Goal: Task Accomplishment & Management: Complete application form

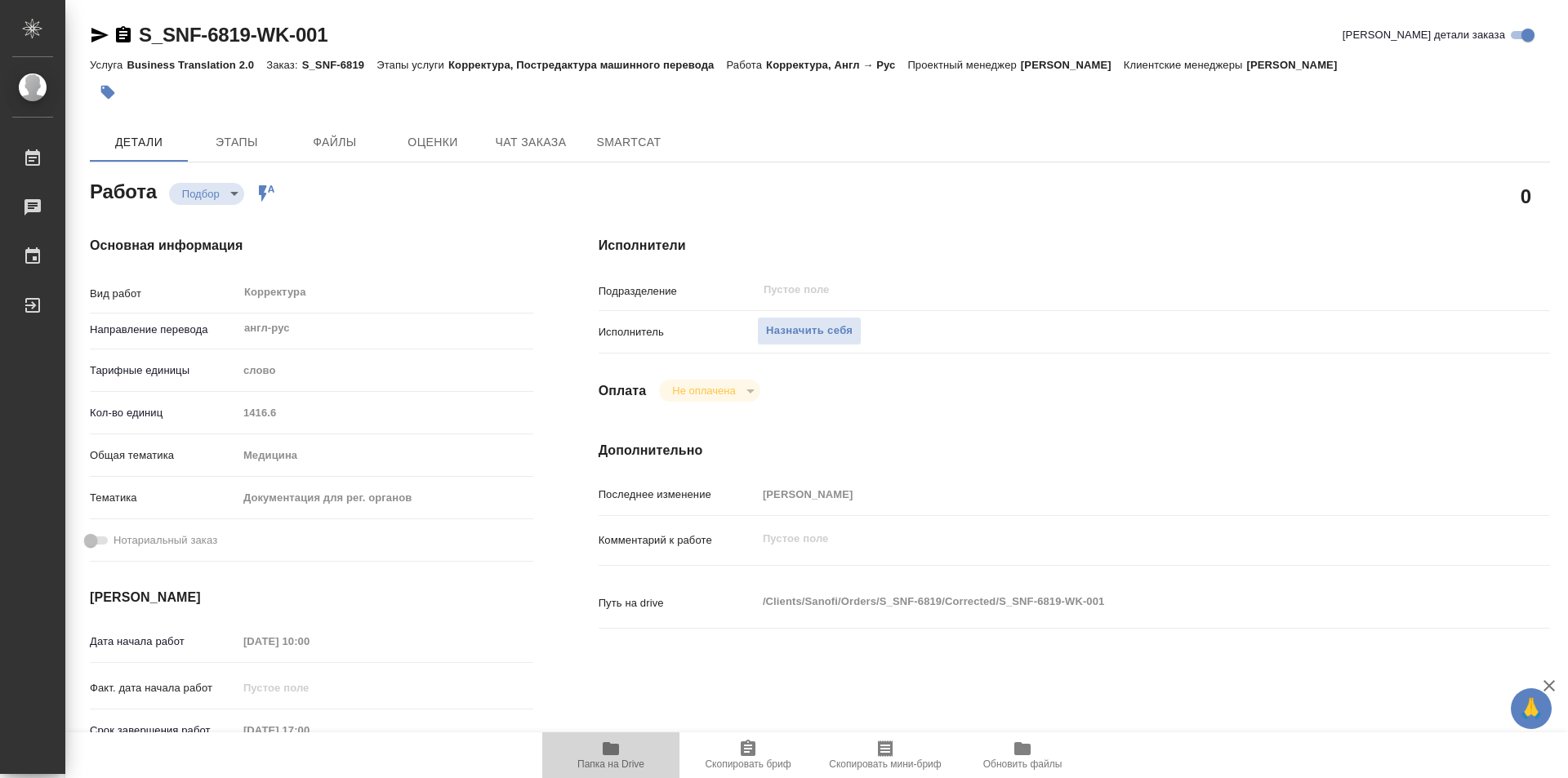
click at [614, 749] on icon "button" at bounding box center [610, 749] width 16 height 13
click at [816, 330] on span "Назначить себя" at bounding box center [809, 331] width 87 height 19
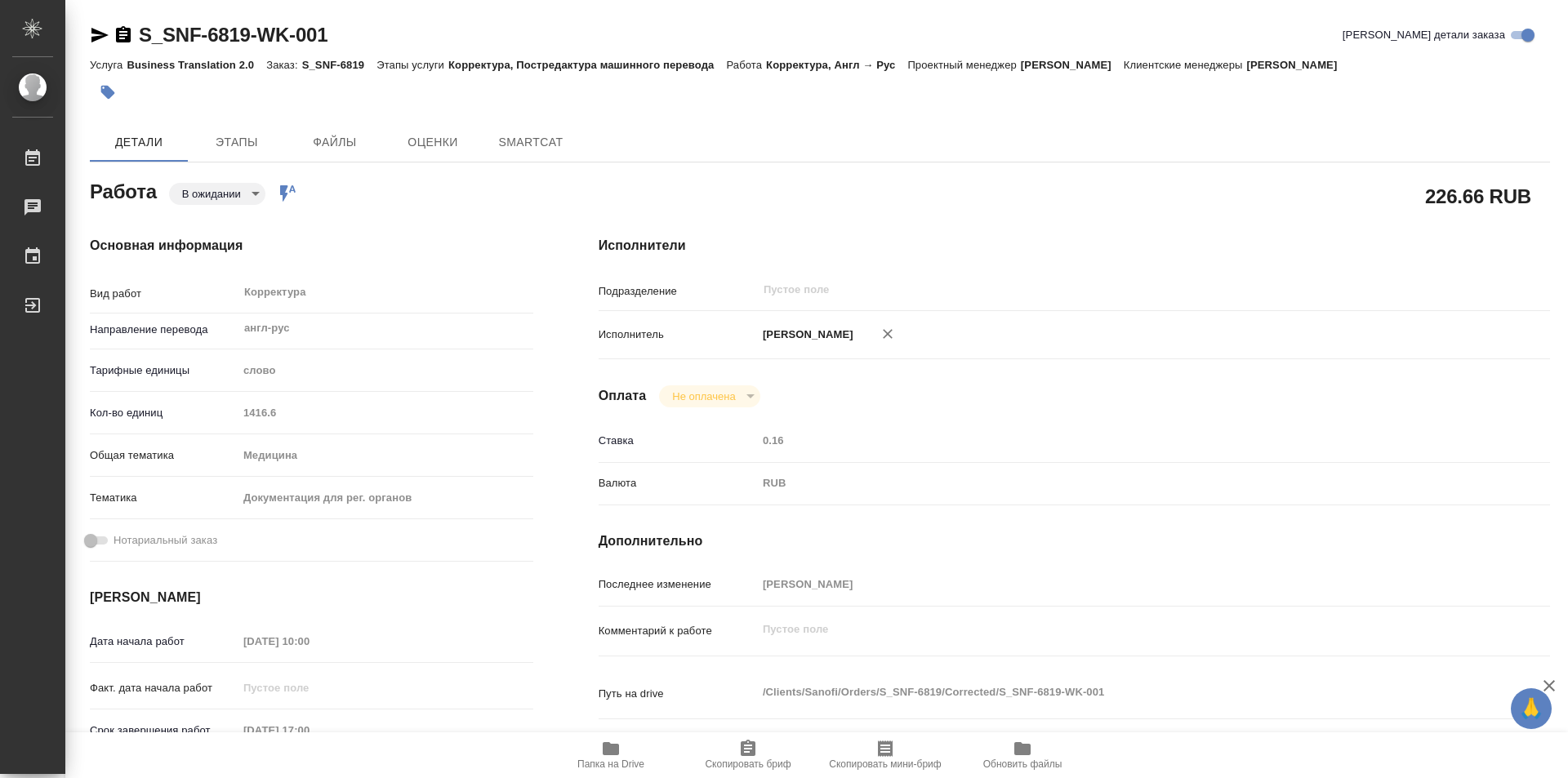
type textarea "x"
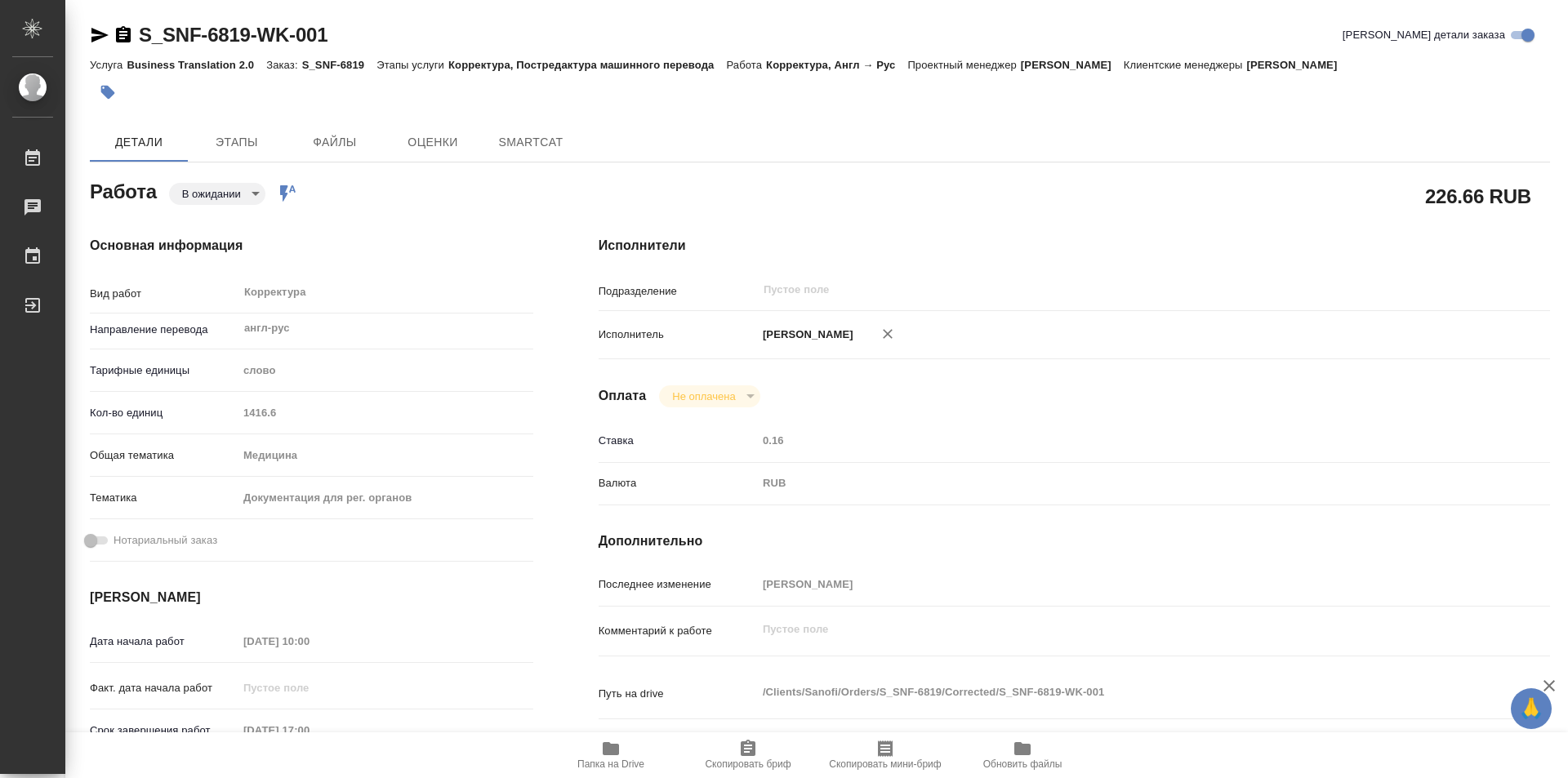
type textarea "x"
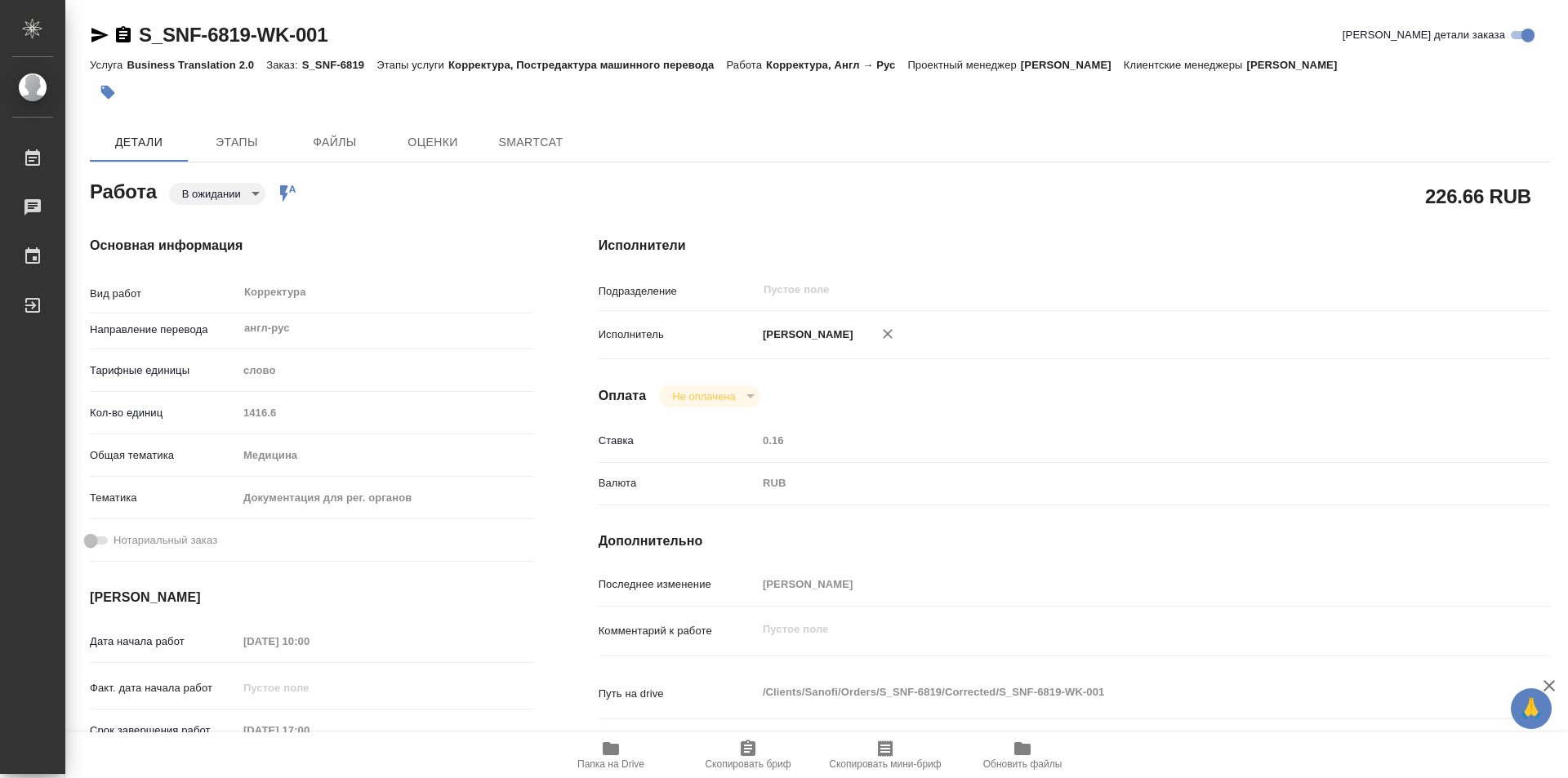
type textarea "x"
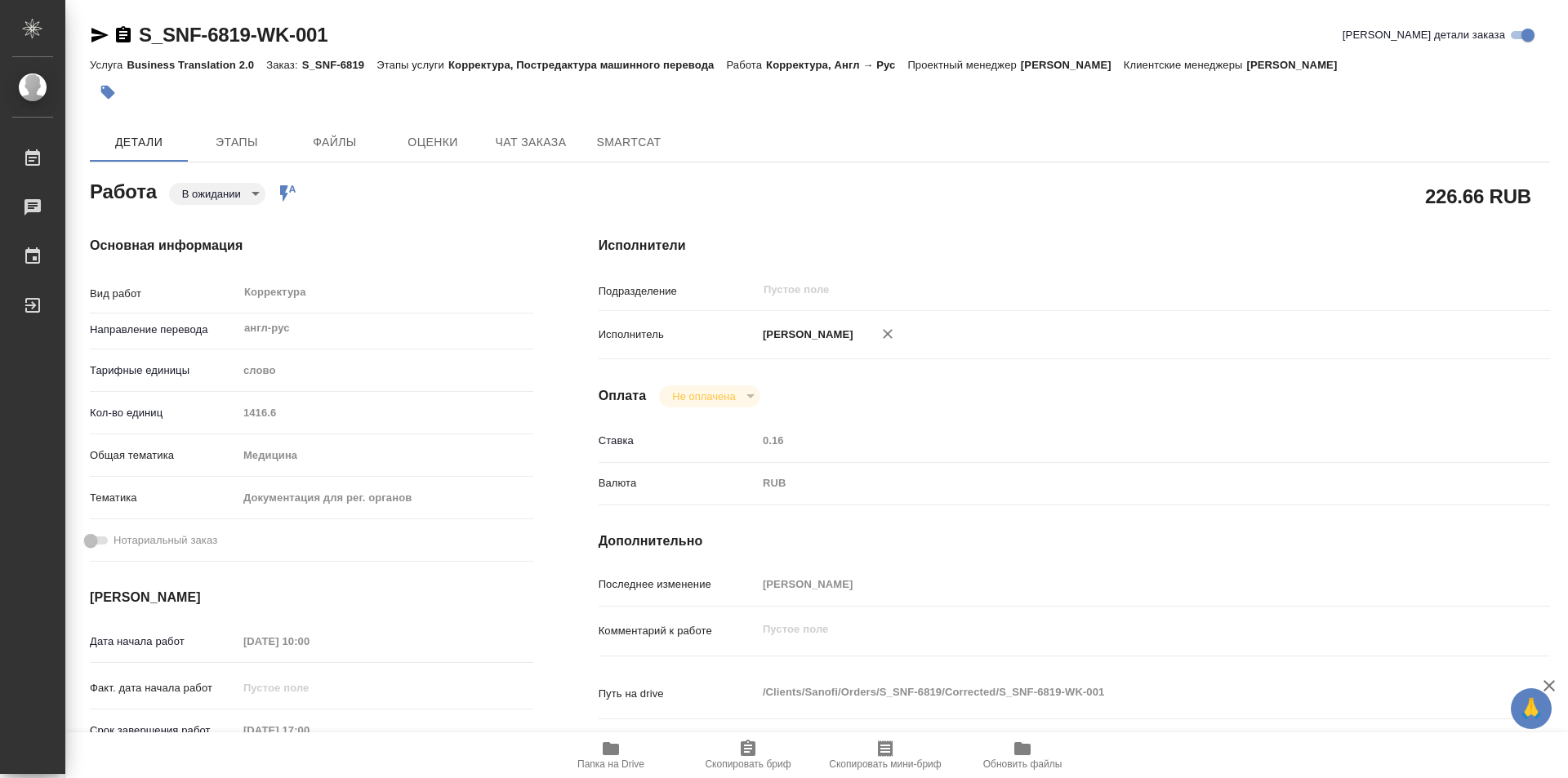
type textarea "x"
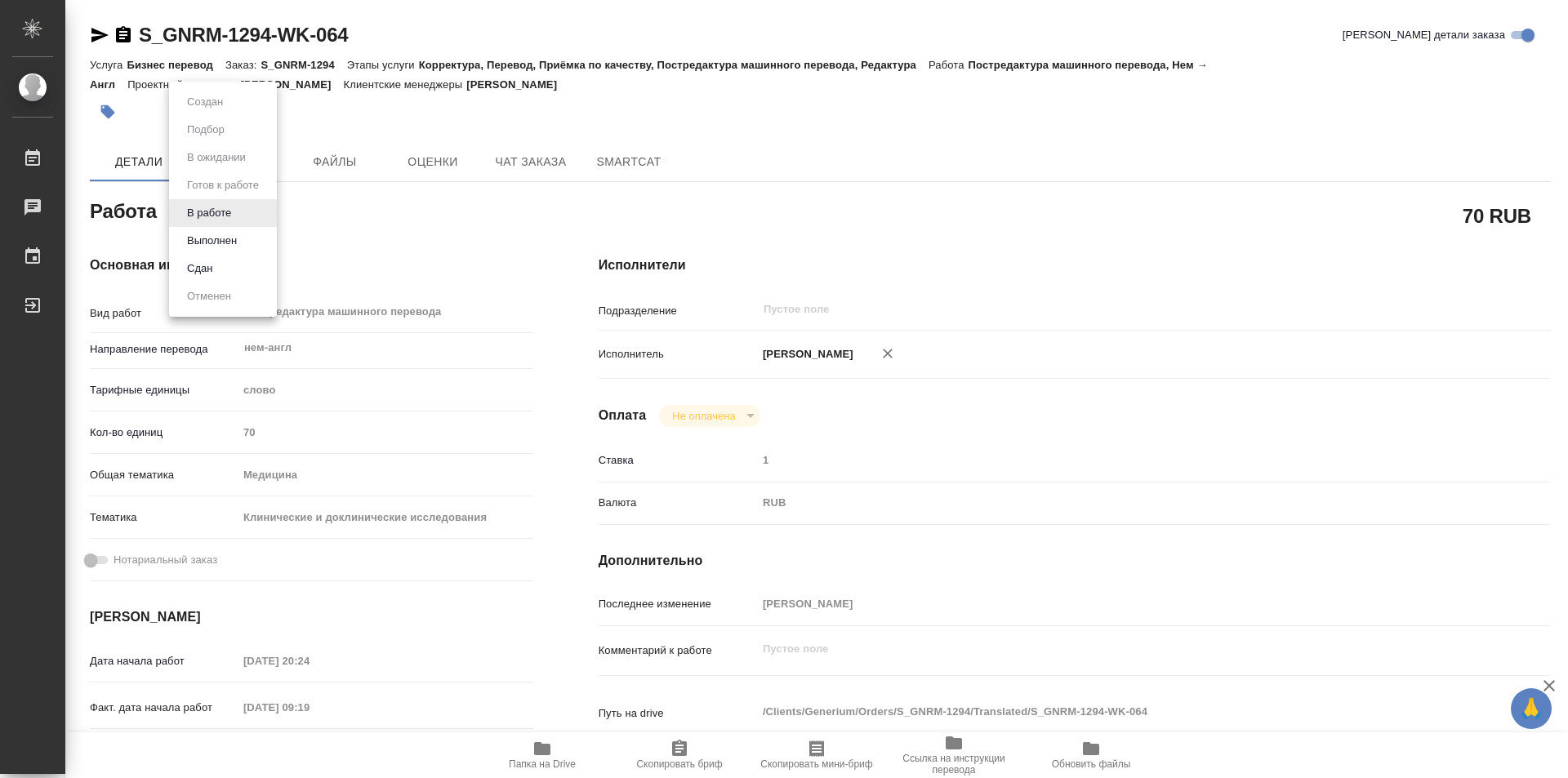
click at [243, 218] on body "🙏 .cls-1 fill:#fff; AWATERA Kozinets Larisa Работы 0 Чаты График Выйти S_GNRM-1…" at bounding box center [784, 389] width 1568 height 778
click at [207, 262] on button "Сдан" at bounding box center [199, 268] width 35 height 18
type textarea "x"
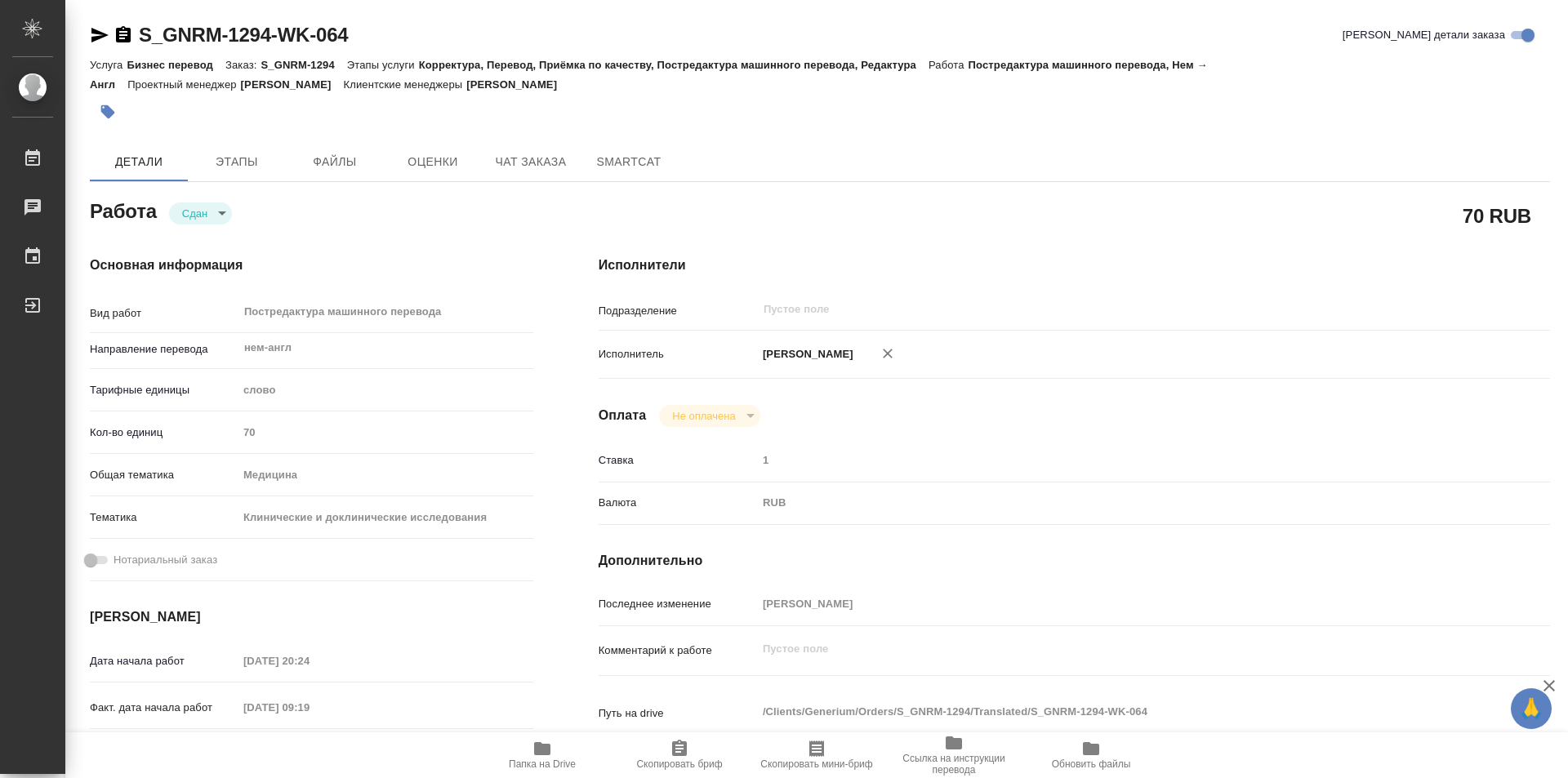
type textarea "x"
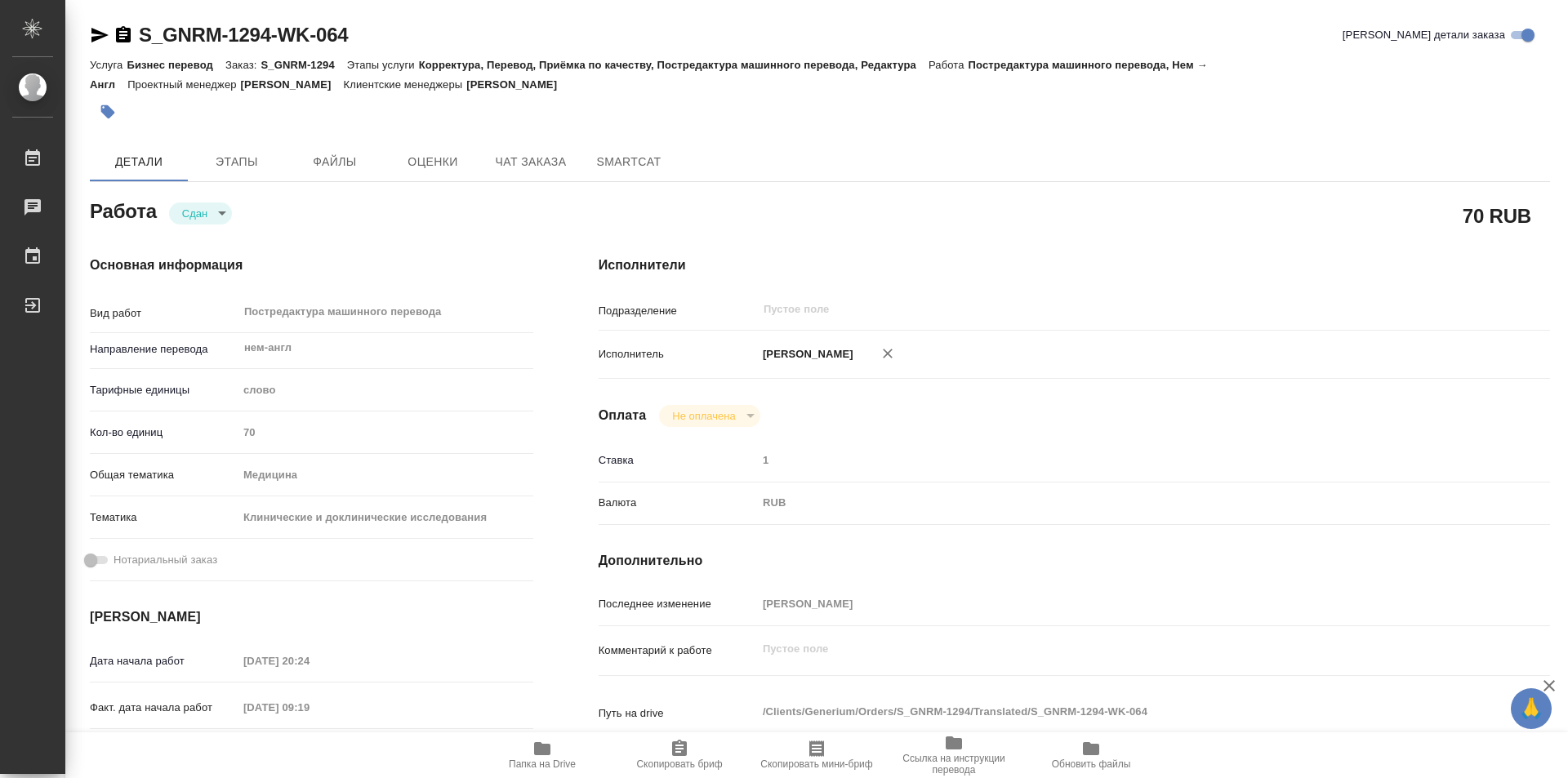
type textarea "x"
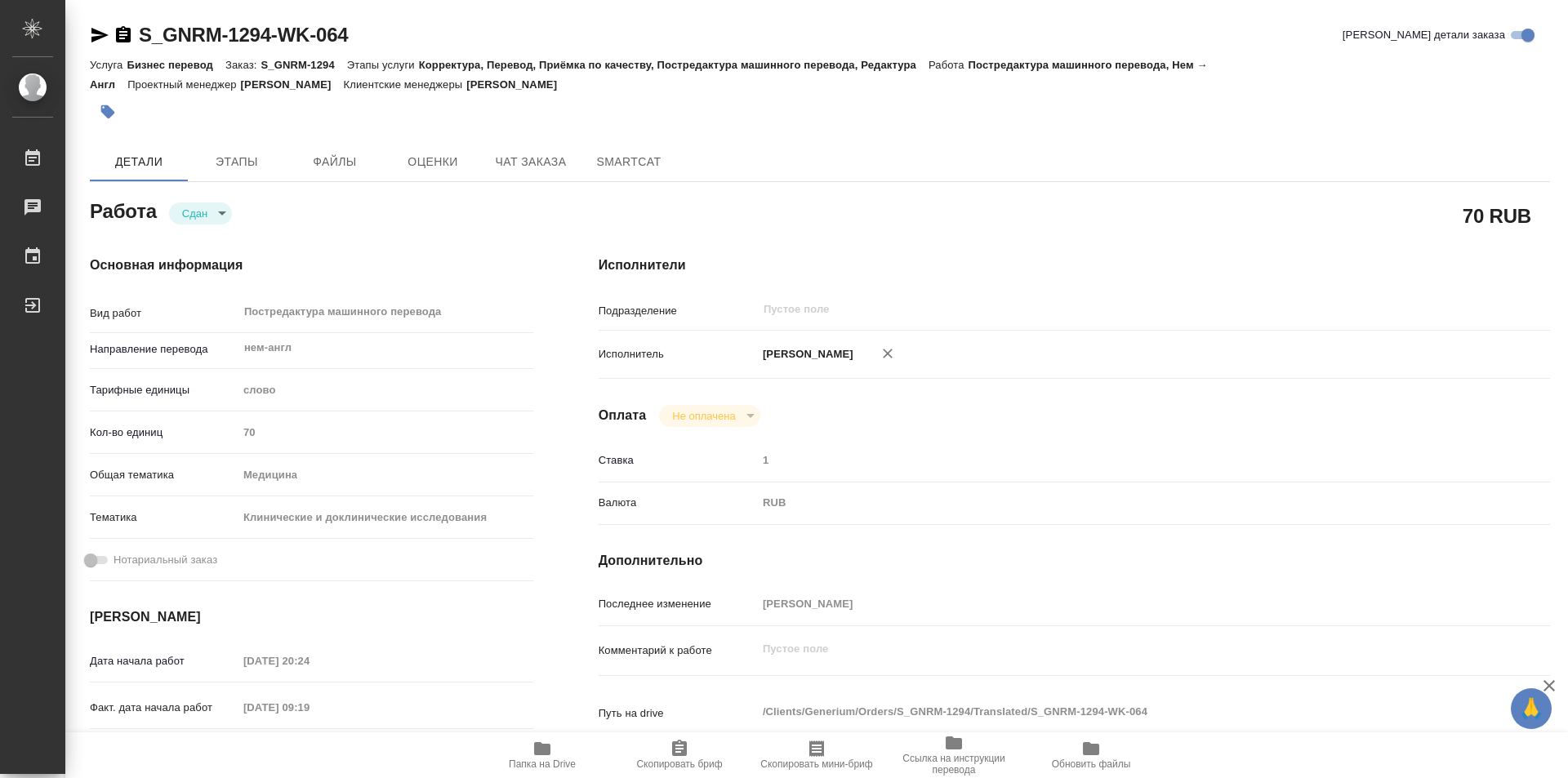
type textarea "x"
